Goal: Check status: Check status

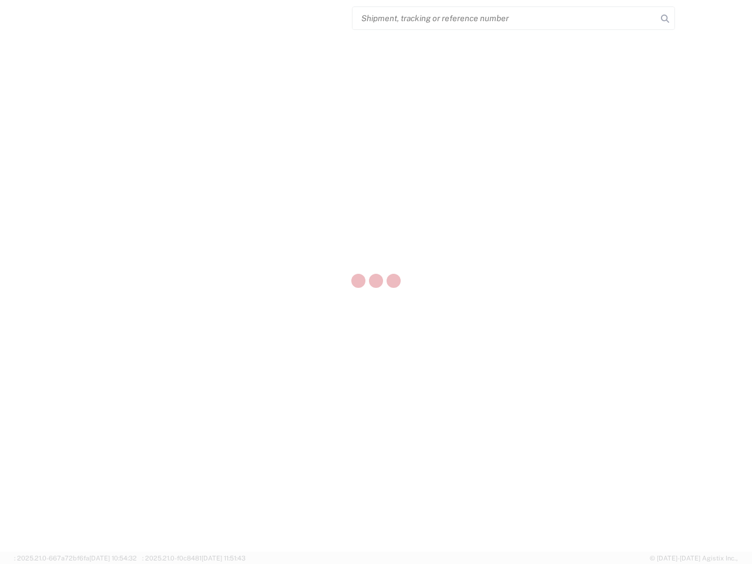
select select "US"
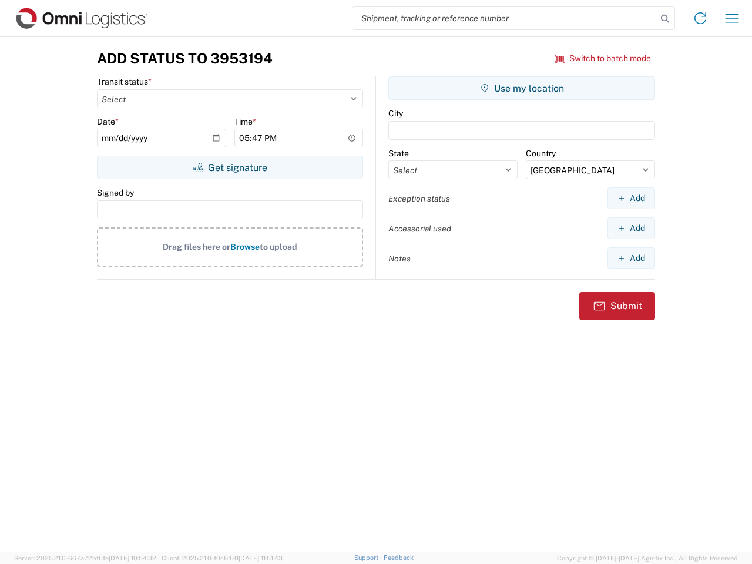
click at [504, 18] on input "search" at bounding box center [504, 18] width 304 height 22
click at [665, 19] on icon at bounding box center [664, 19] width 16 height 16
click at [700, 18] on icon at bounding box center [700, 18] width 19 height 19
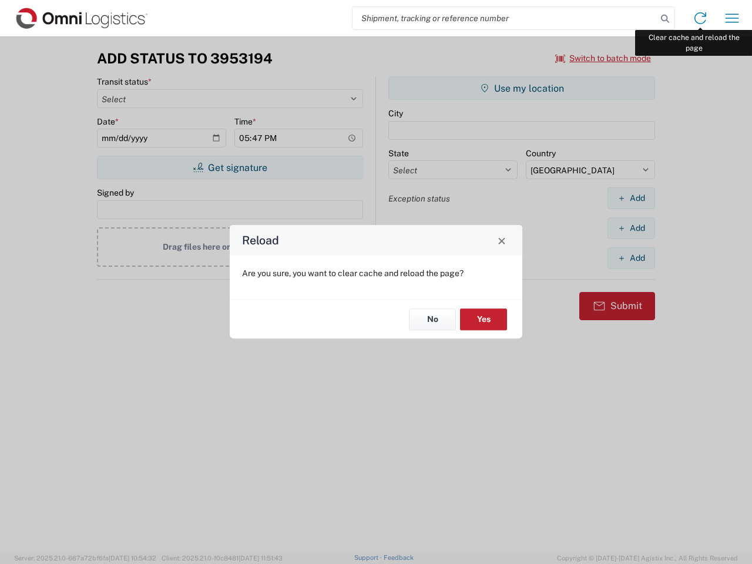
click at [732, 18] on div "Reload Are you sure, you want to clear cache and reload the page? No Yes" at bounding box center [376, 282] width 752 height 564
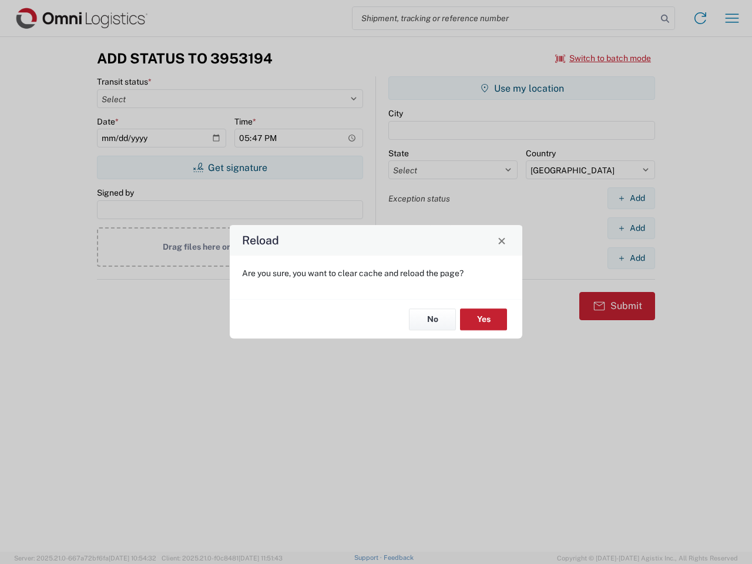
click at [603, 58] on div "Reload Are you sure, you want to clear cache and reload the page? No Yes" at bounding box center [376, 282] width 752 height 564
click at [230, 167] on div "Reload Are you sure, you want to clear cache and reload the page? No Yes" at bounding box center [376, 282] width 752 height 564
click at [521, 88] on div "Reload Are you sure, you want to clear cache and reload the page? No Yes" at bounding box center [376, 282] width 752 height 564
click at [631, 198] on div "Reload Are you sure, you want to clear cache and reload the page? No Yes" at bounding box center [376, 282] width 752 height 564
click at [631, 228] on div "Reload Are you sure, you want to clear cache and reload the page? No Yes" at bounding box center [376, 282] width 752 height 564
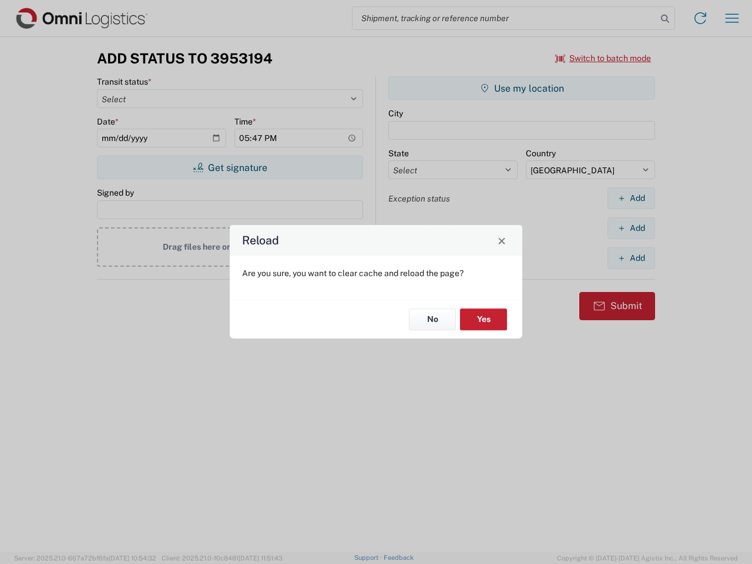
click at [631, 258] on div "Reload Are you sure, you want to clear cache and reload the page? No Yes" at bounding box center [376, 282] width 752 height 564
